Goal: Information Seeking & Learning: Learn about a topic

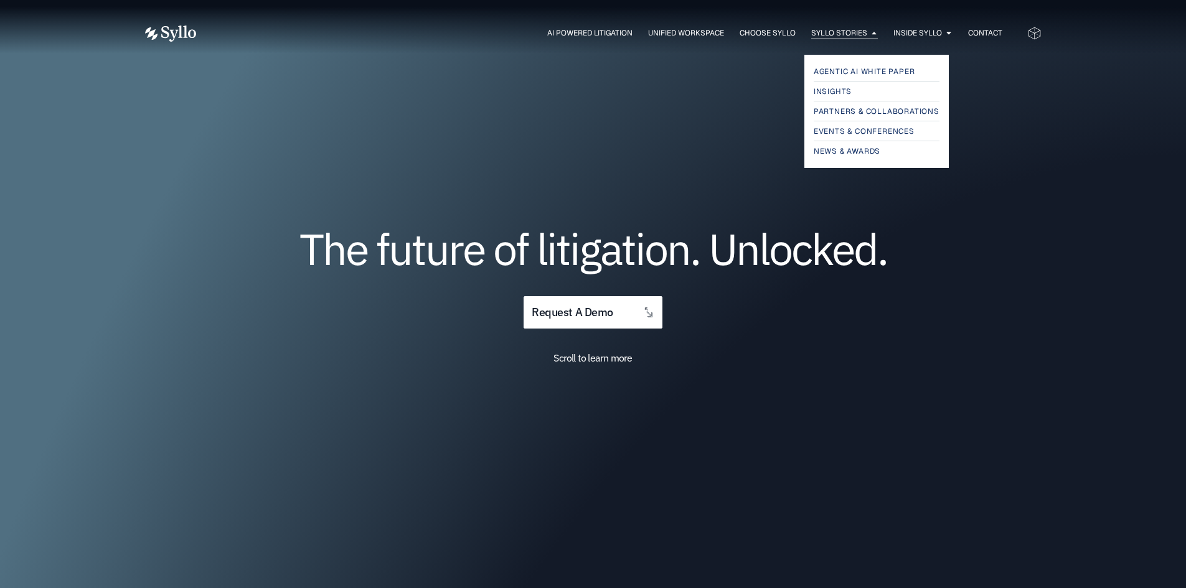
click at [836, 31] on span "Syllo Stories" at bounding box center [839, 32] width 56 height 11
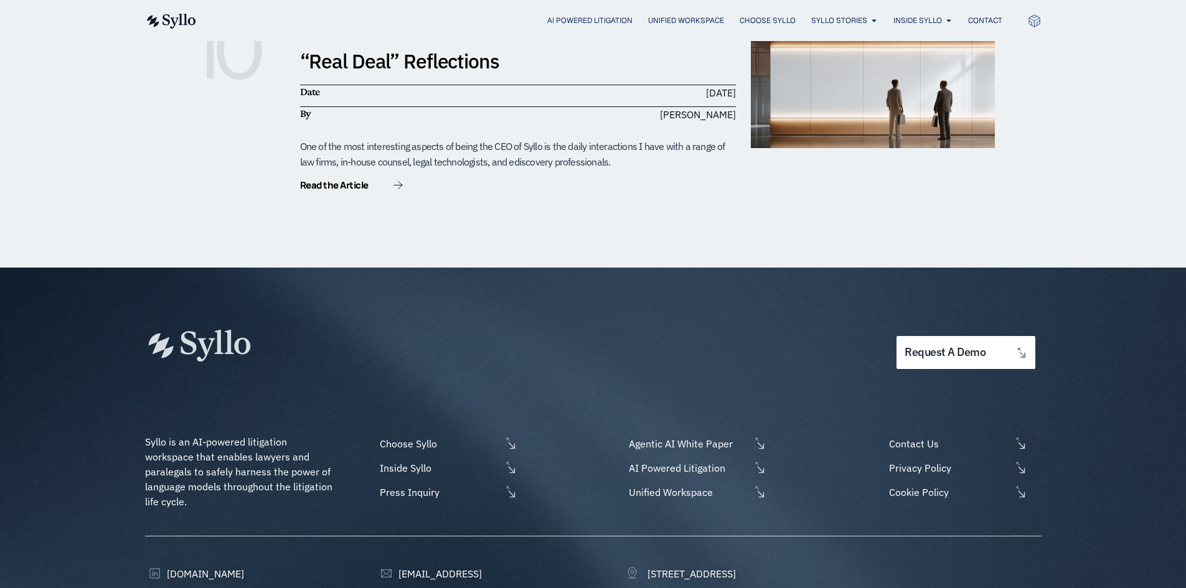
scroll to position [2363, 0]
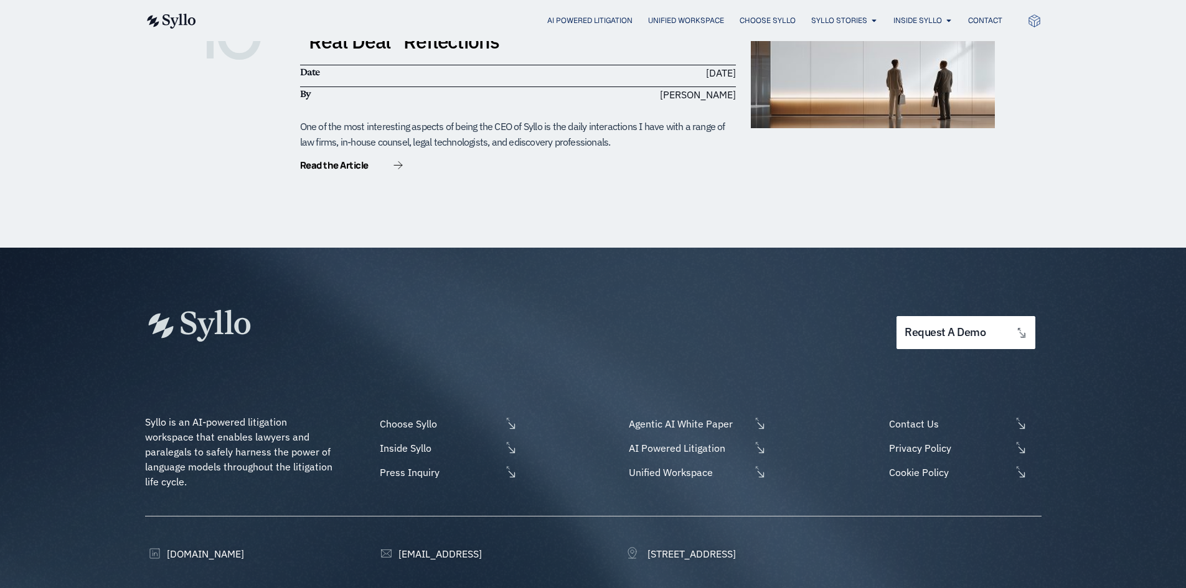
scroll to position [2363, 0]
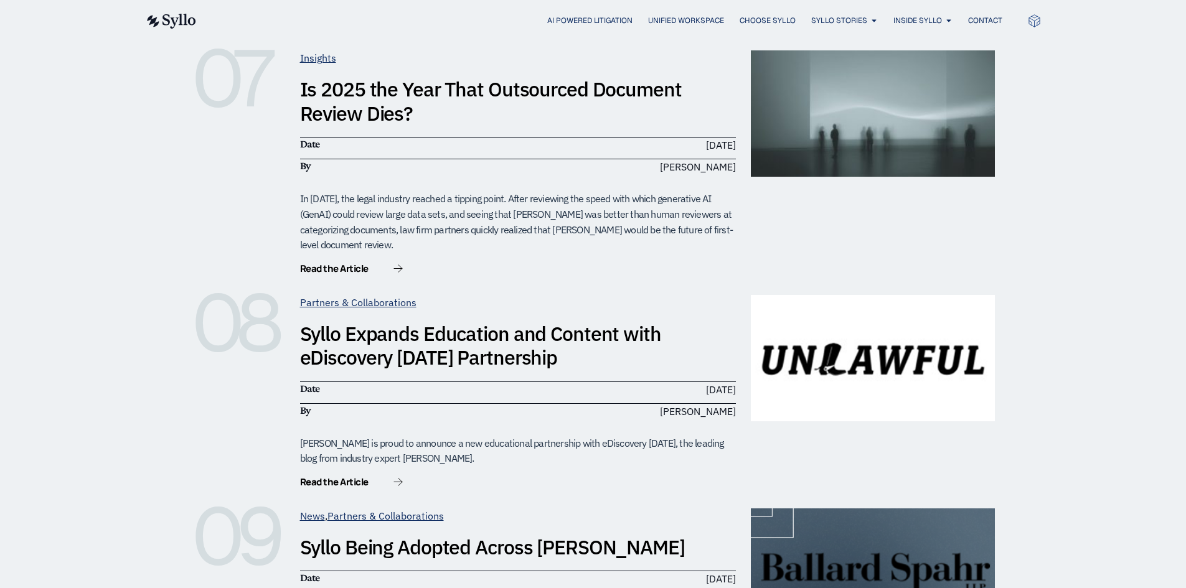
scroll to position [2363, 0]
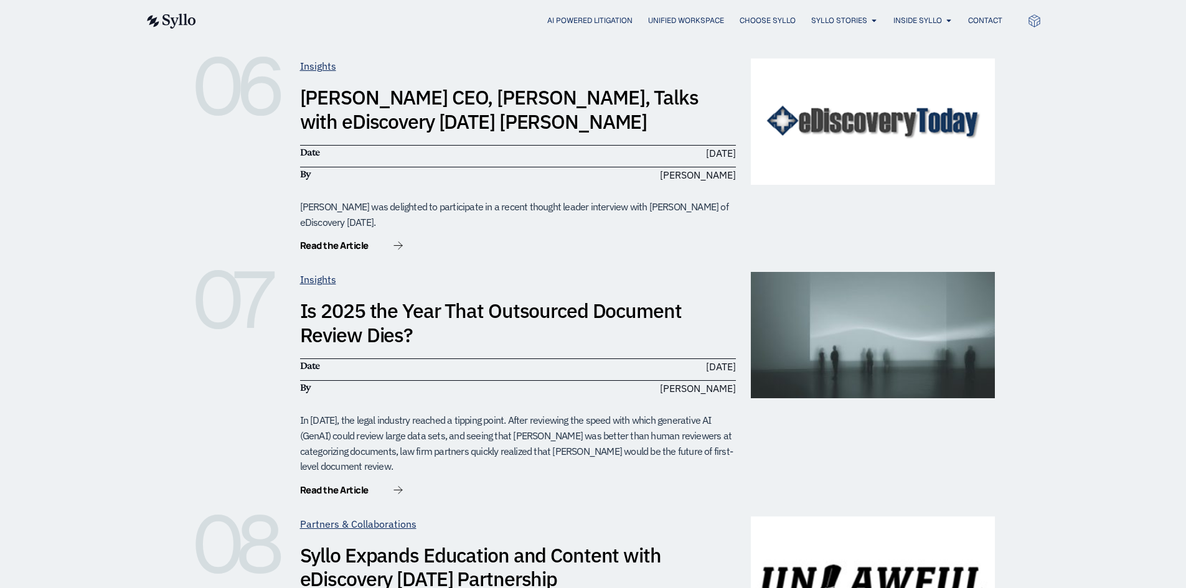
scroll to position [1242, 0]
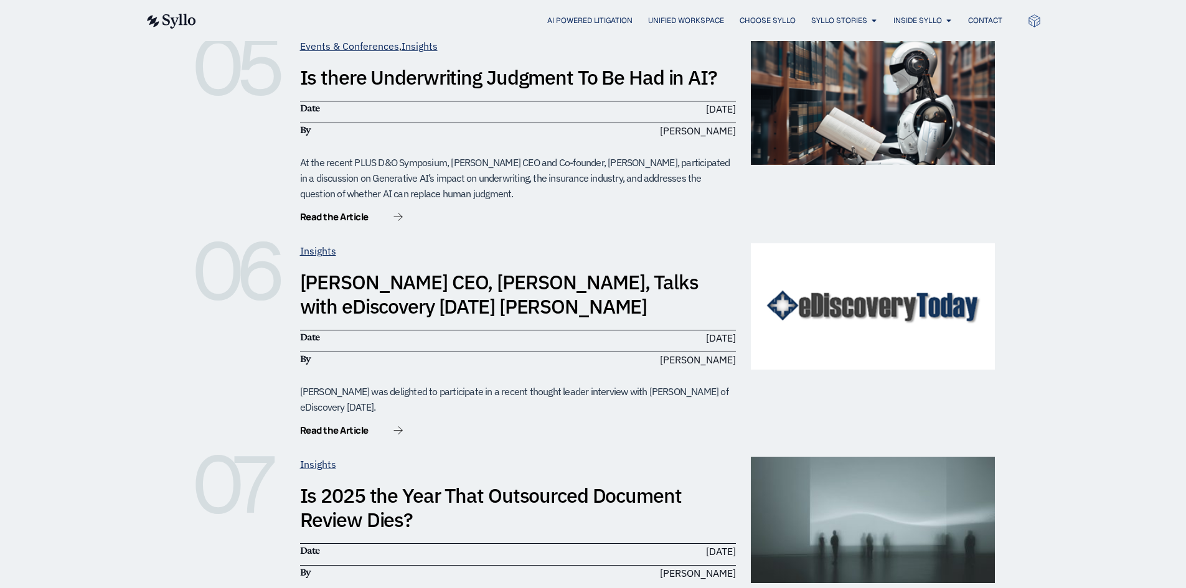
click at [55, 171] on div "01 Awards Syllo Named Finalist for American Lawyer Best Collaboration Award Dat…" at bounding box center [593, 180] width 1186 height 2342
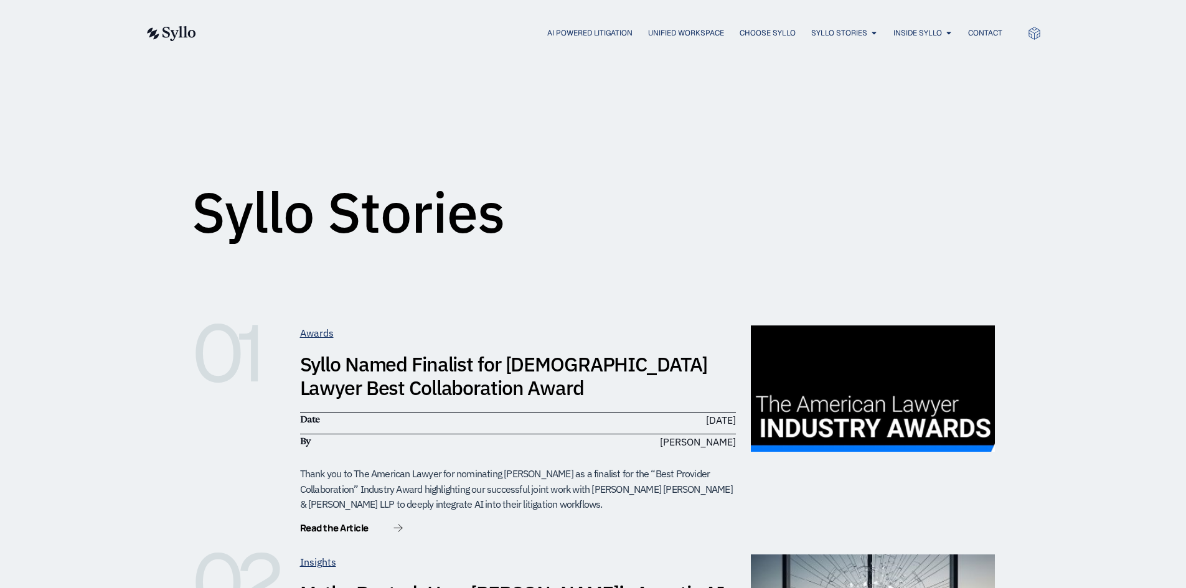
click at [44, 140] on div "Syllo Stories" at bounding box center [593, 158] width 1186 height 185
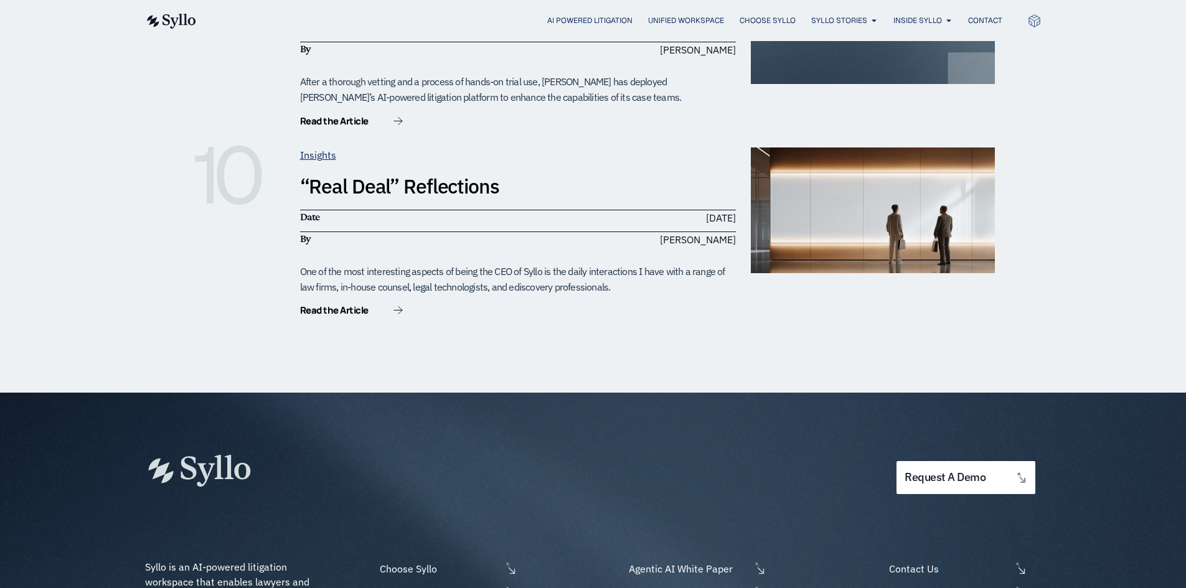
scroll to position [2304, 0]
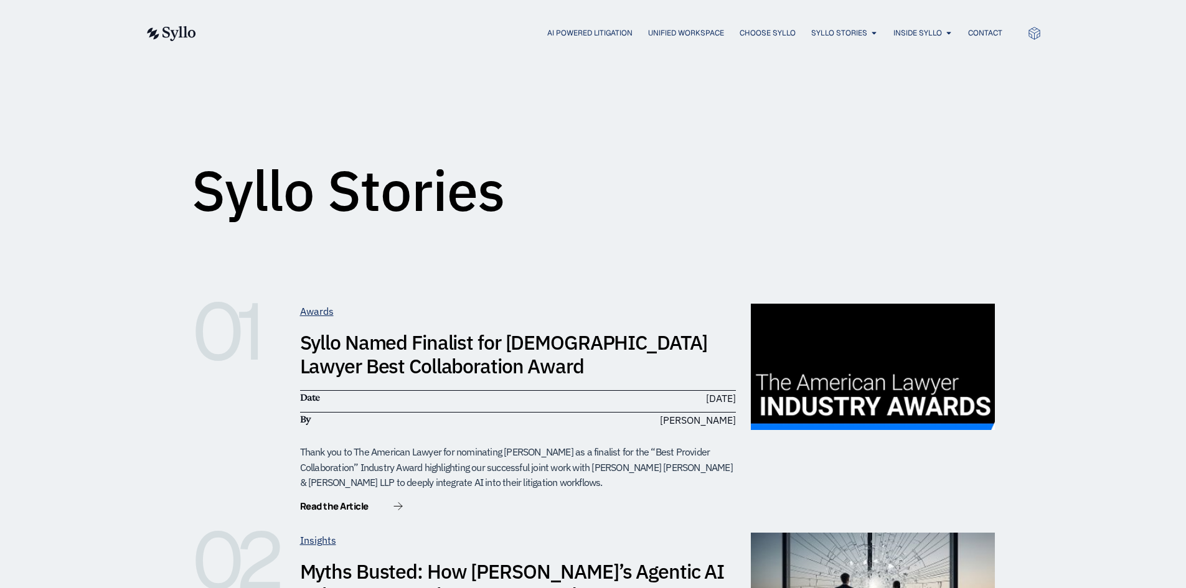
scroll to position [0, 0]
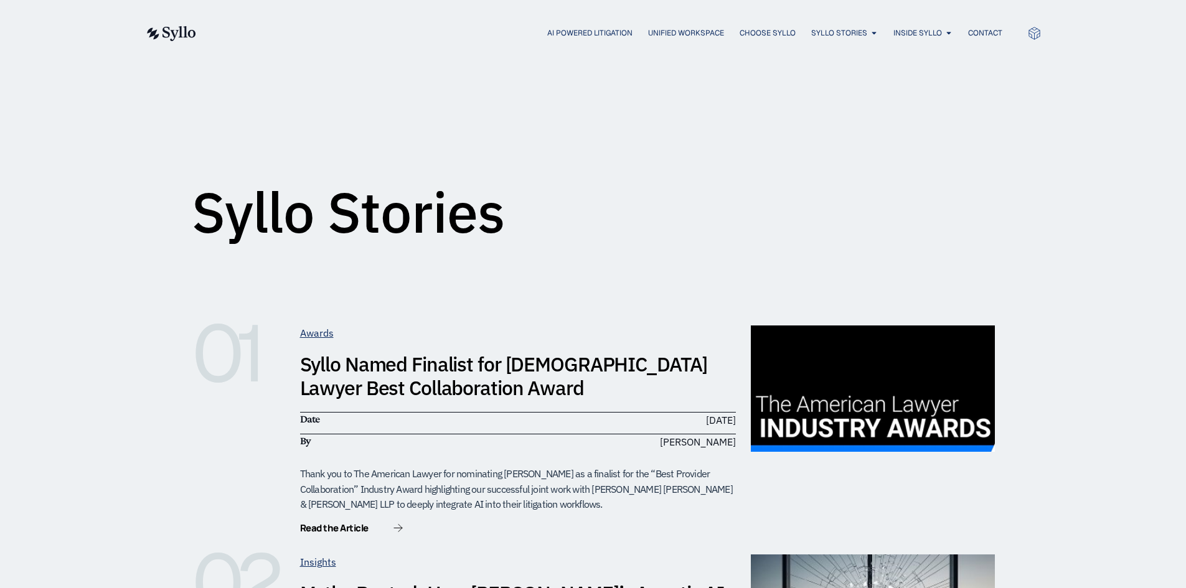
click at [801, 90] on div "Syllo Stories" at bounding box center [593, 158] width 803 height 155
click at [830, 97] on span "Insights" at bounding box center [834, 91] width 40 height 15
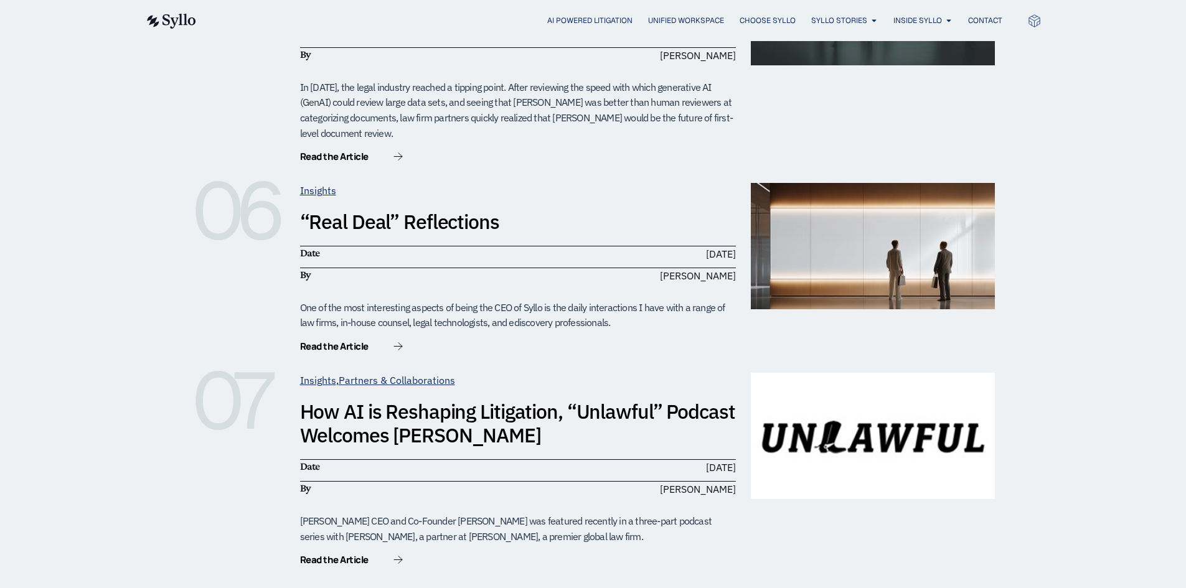
scroll to position [1059, 0]
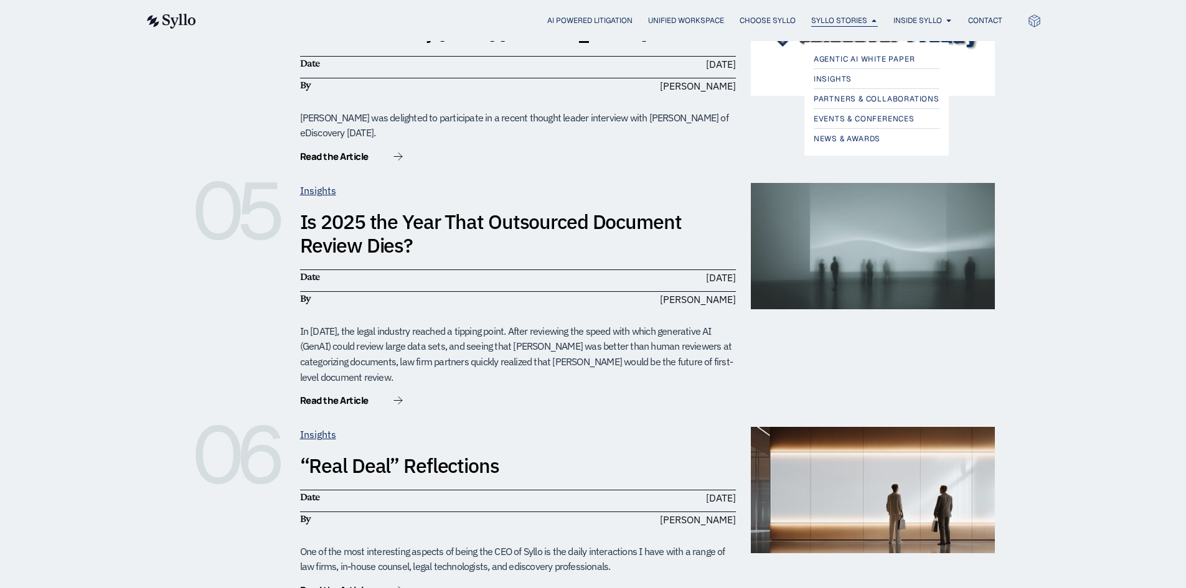
click at [836, 21] on span "Syllo Stories" at bounding box center [839, 20] width 56 height 11
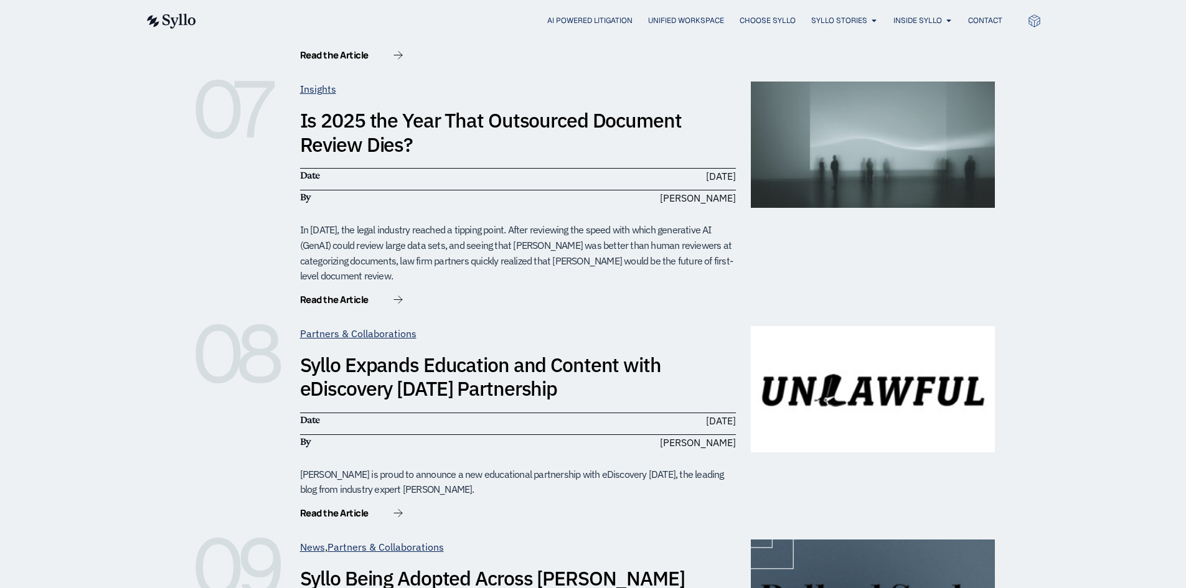
scroll to position [1429, 0]
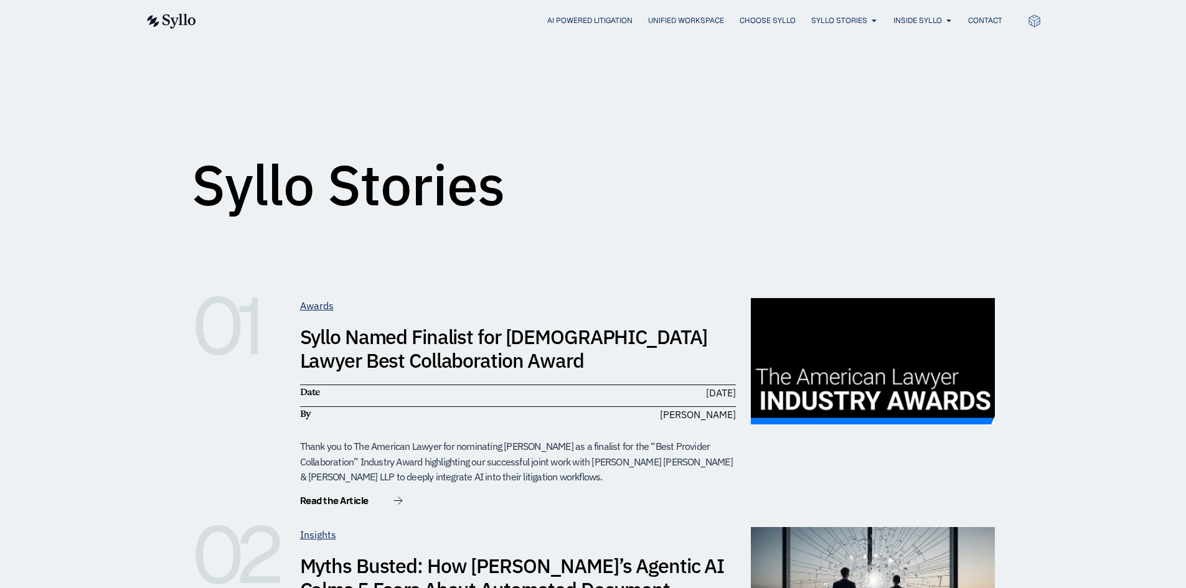
scroll to position [0, 0]
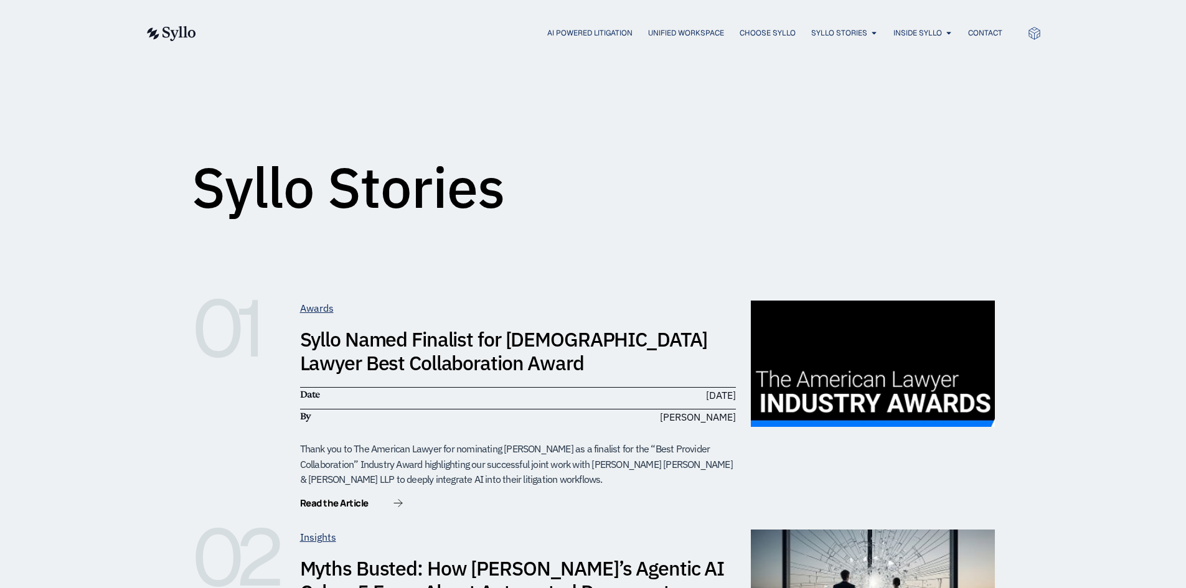
click at [607, 166] on div "Syllo Stories" at bounding box center [593, 133] width 803 height 155
click at [504, 136] on div "Syllo Stories" at bounding box center [593, 133] width 803 height 155
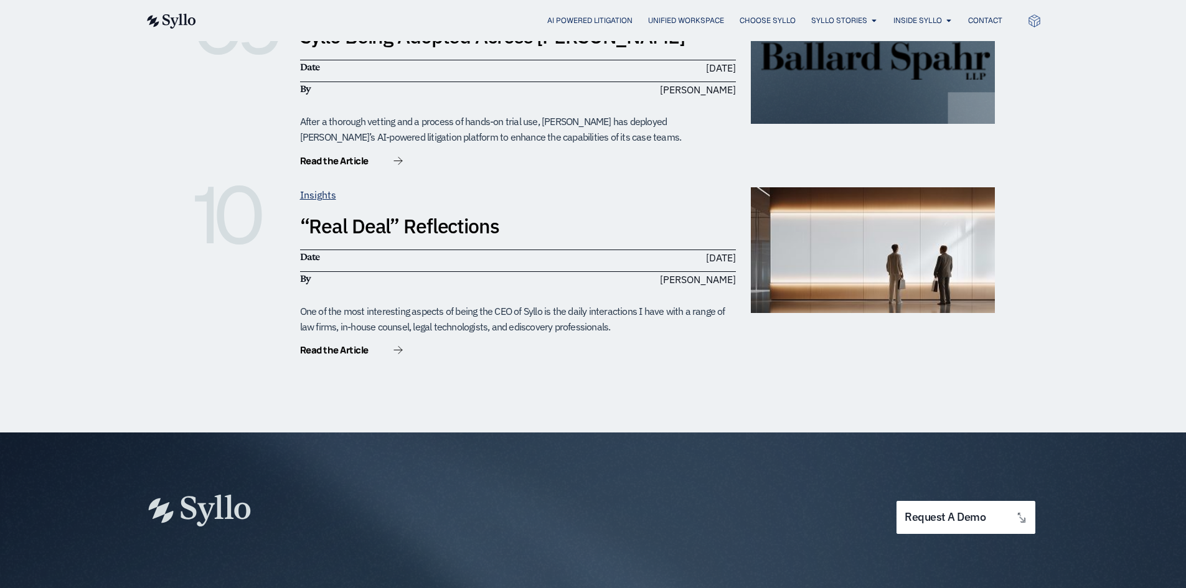
scroll to position [2363, 0]
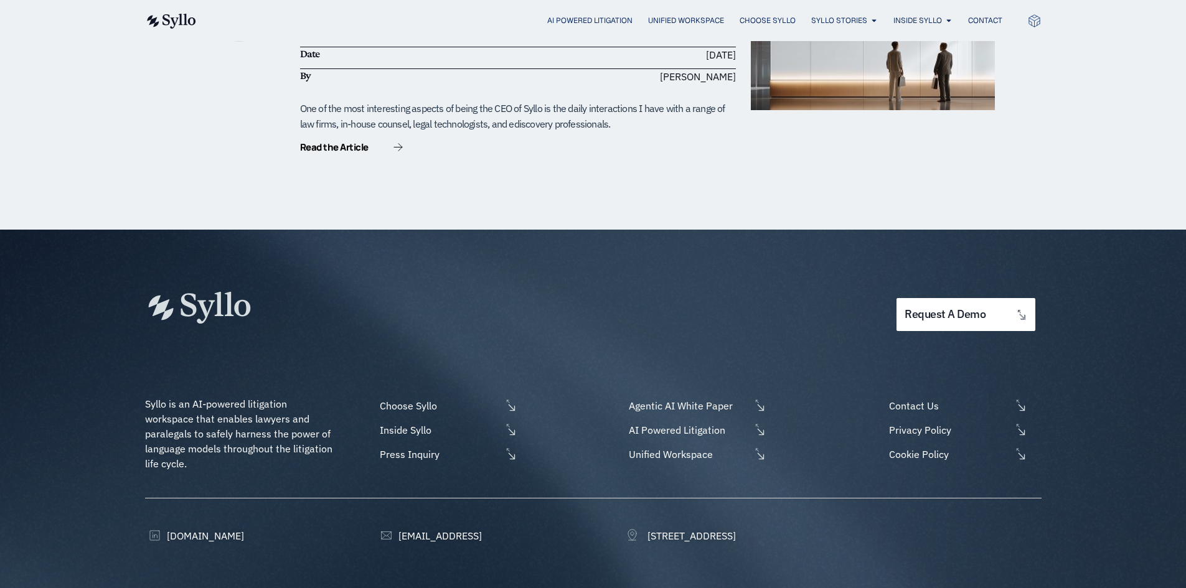
drag, startPoint x: 481, startPoint y: 144, endPoint x: 484, endPoint y: 135, distance: 9.3
